Goal: Information Seeking & Learning: Understand process/instructions

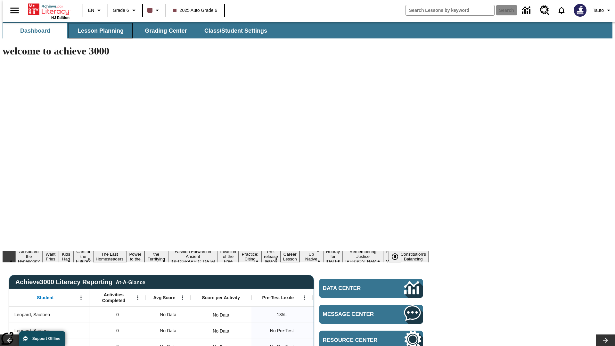
click at [98, 31] on span "Lesson Planning" at bounding box center [101, 30] width 46 height 7
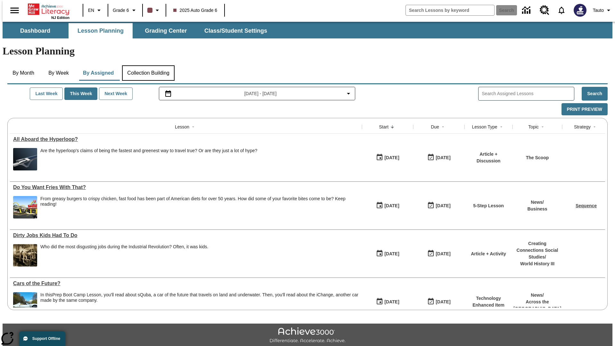
click at [148, 65] on button "Collection Building" at bounding box center [148, 72] width 53 height 15
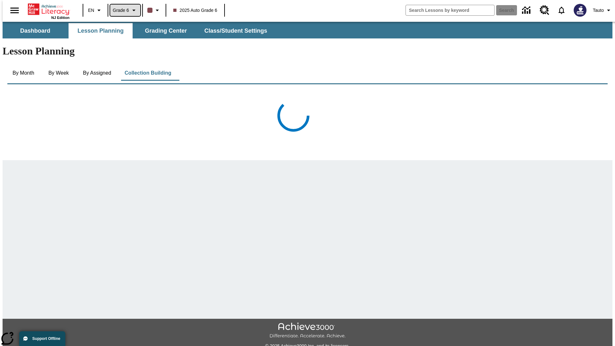
click at [123, 10] on span "Grade 6" at bounding box center [121, 10] width 16 height 7
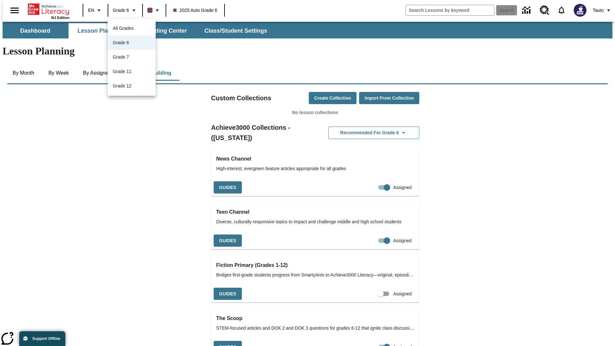
click at [132, 28] on span "All Grades" at bounding box center [123, 28] width 21 height 5
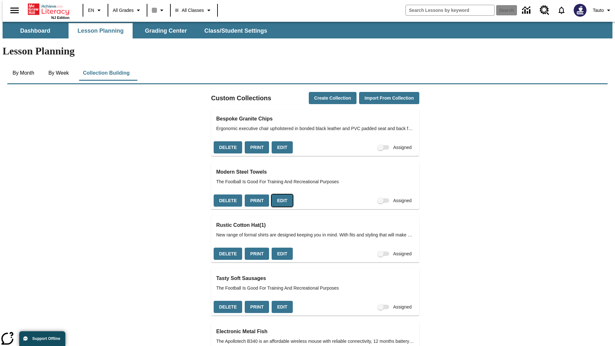
click at [280, 195] on button "Edit" at bounding box center [282, 201] width 21 height 12
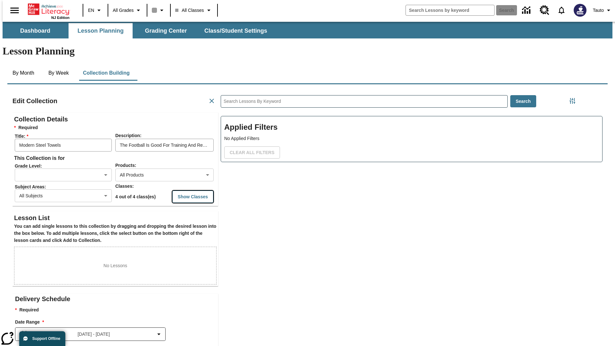
click at [181, 191] on button "Show Classes" at bounding box center [192, 197] width 41 height 12
